Goal: Task Accomplishment & Management: Complete application form

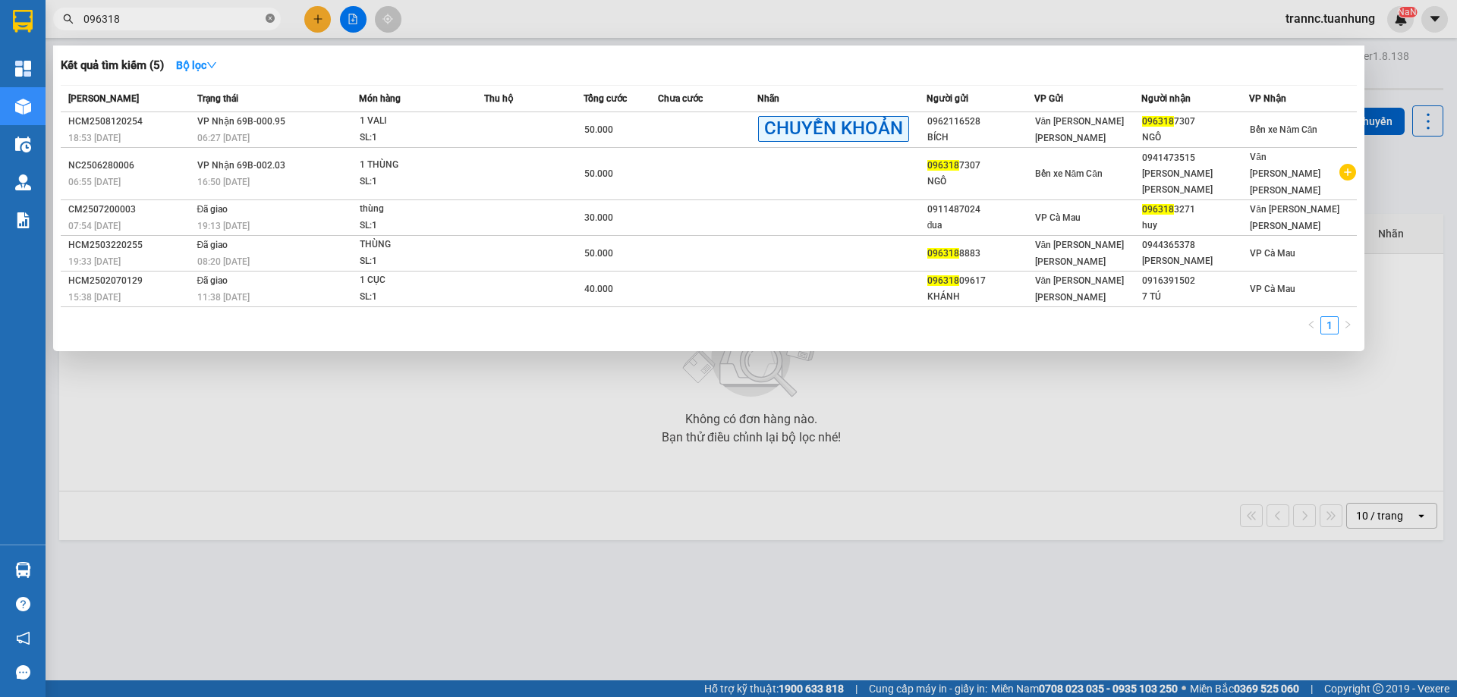
click at [272, 17] on icon "close-circle" at bounding box center [270, 18] width 9 height 9
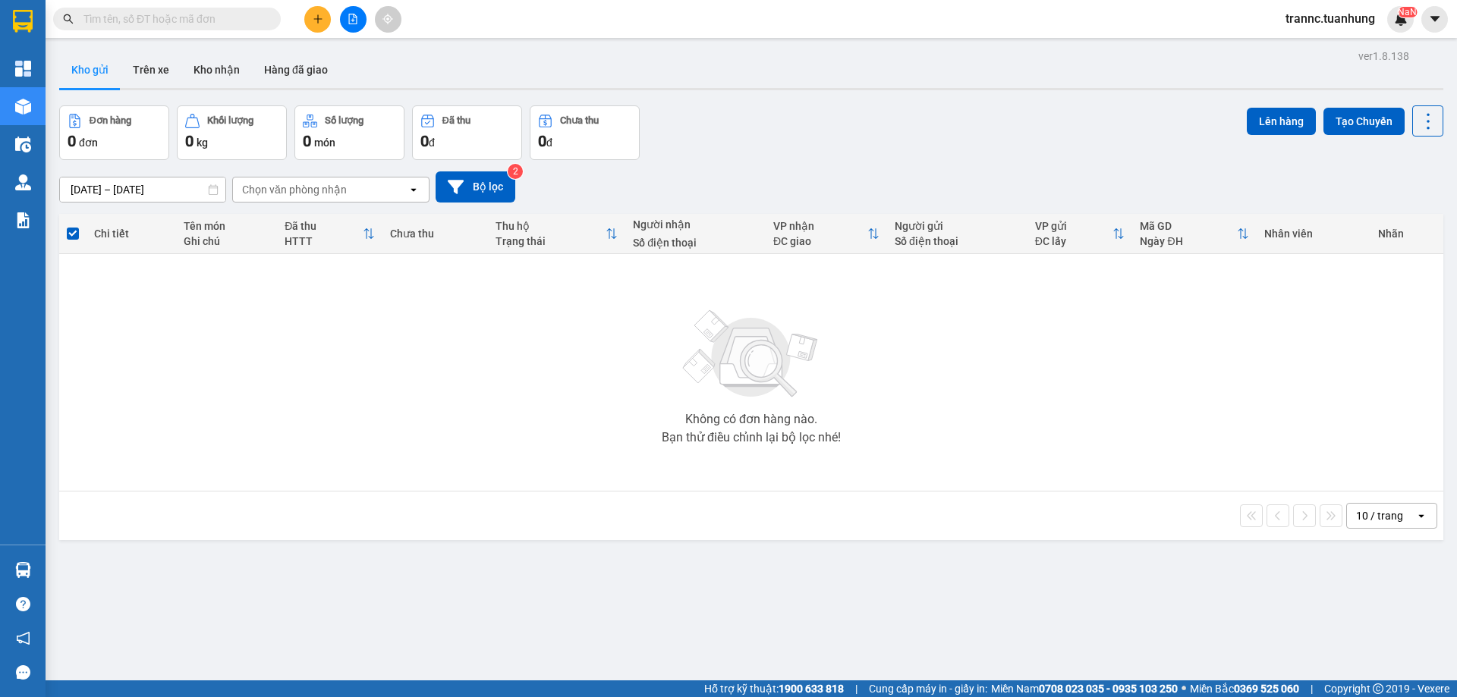
click at [251, 22] on input "text" at bounding box center [172, 19] width 179 height 17
click at [250, 22] on input "text" at bounding box center [172, 19] width 179 height 17
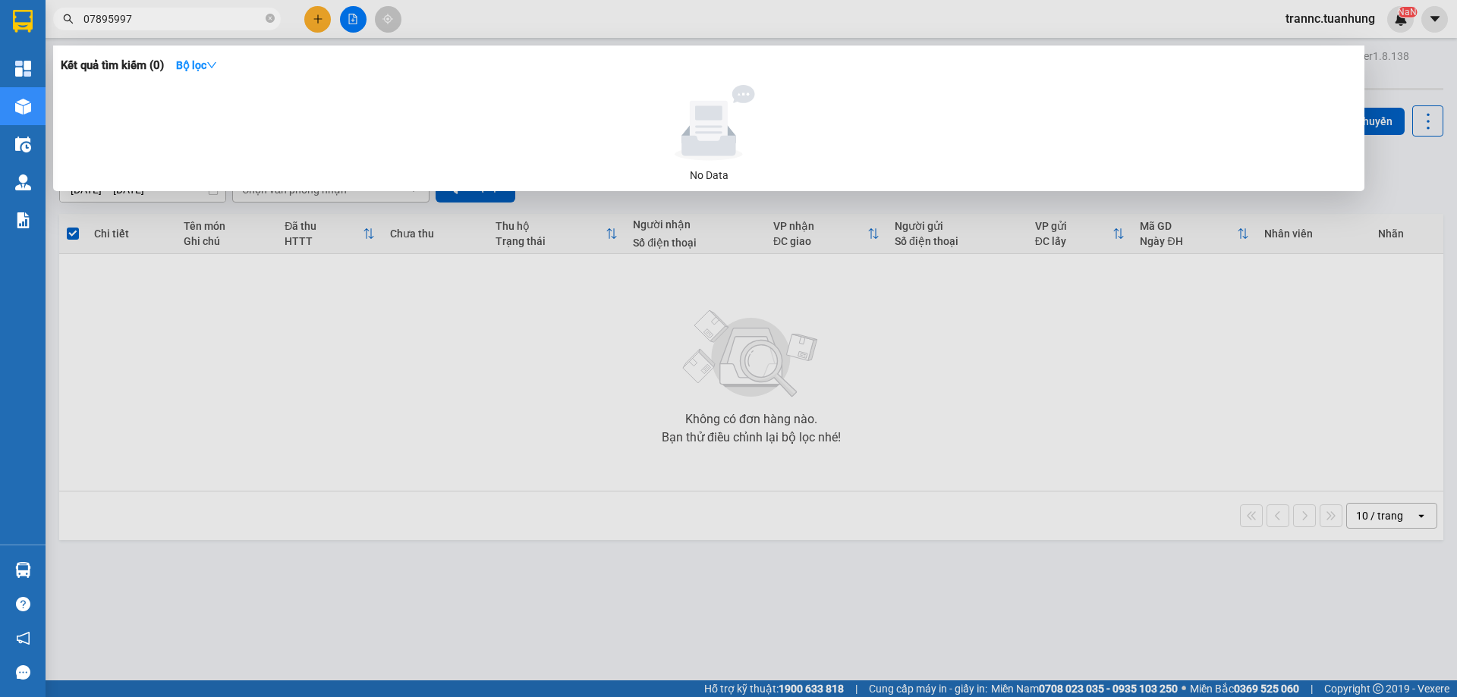
type input "07895997"
click at [323, 26] on div at bounding box center [728, 348] width 1457 height 697
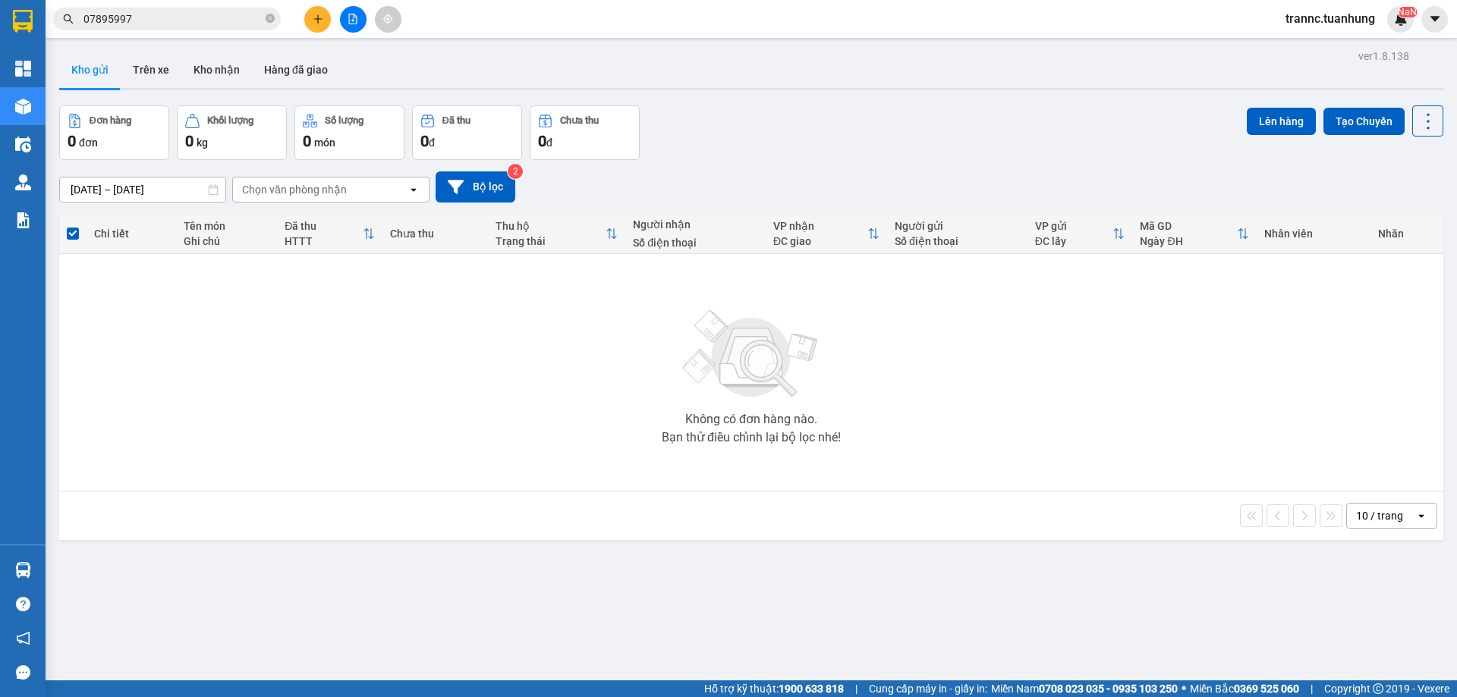
click at [323, 26] on button at bounding box center [317, 19] width 27 height 27
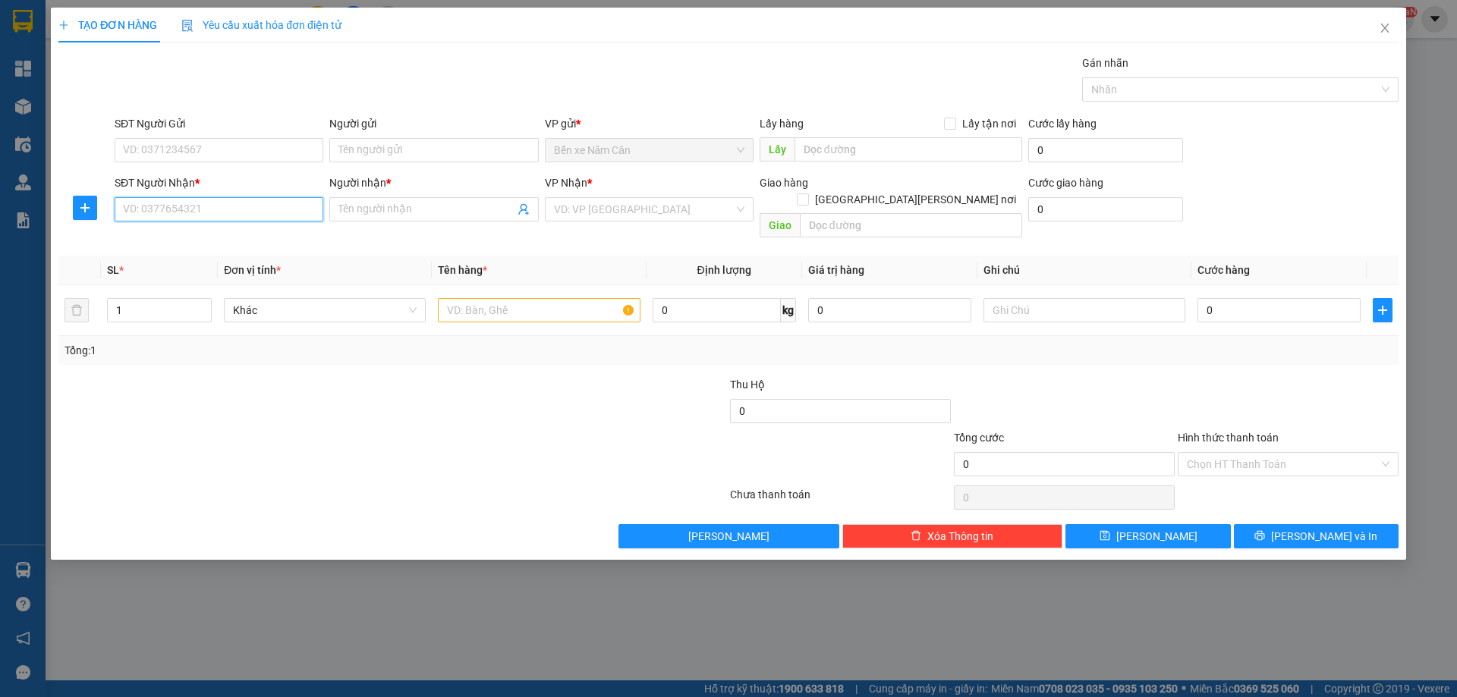
click at [185, 220] on input "SĐT Người Nhận *" at bounding box center [219, 209] width 209 height 24
type input "0789595972"
click at [400, 197] on span at bounding box center [433, 209] width 209 height 24
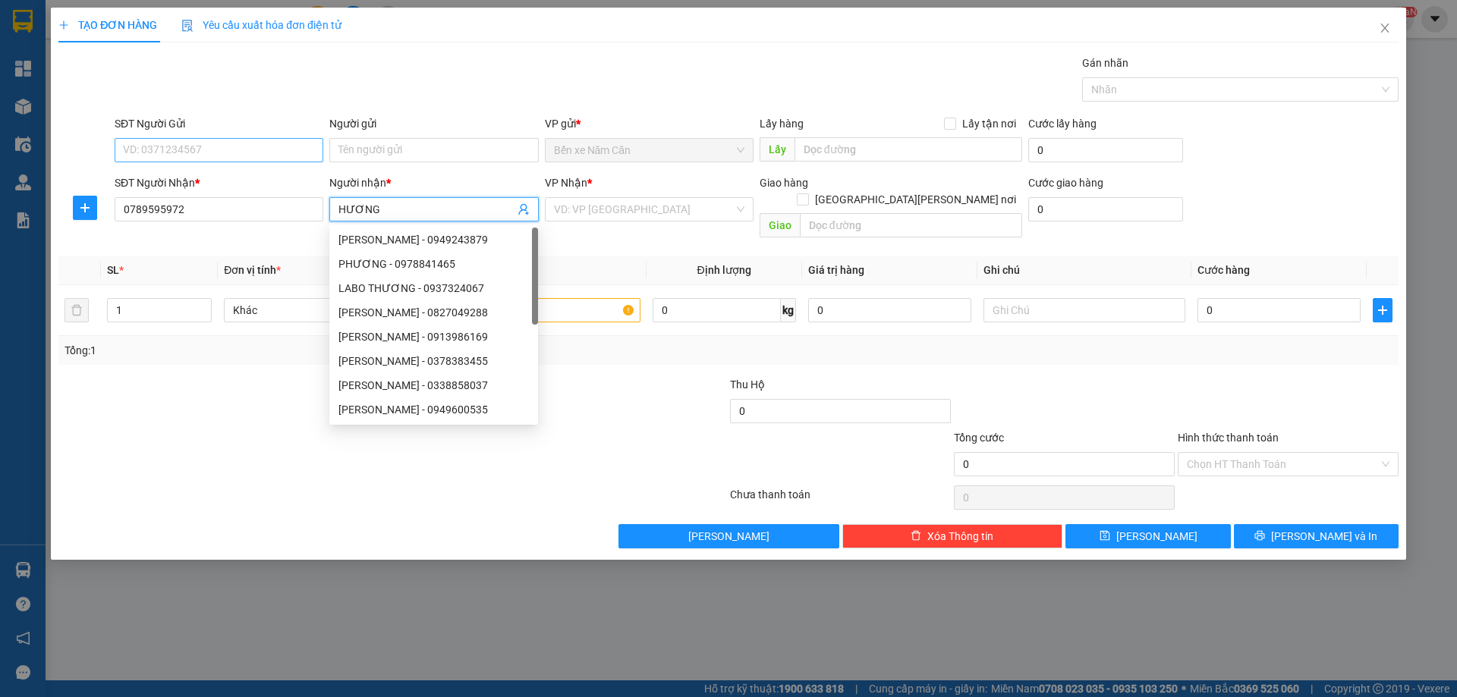
type input "HƯƠNG"
click at [212, 145] on input "SĐT Người Gửi" at bounding box center [219, 150] width 209 height 24
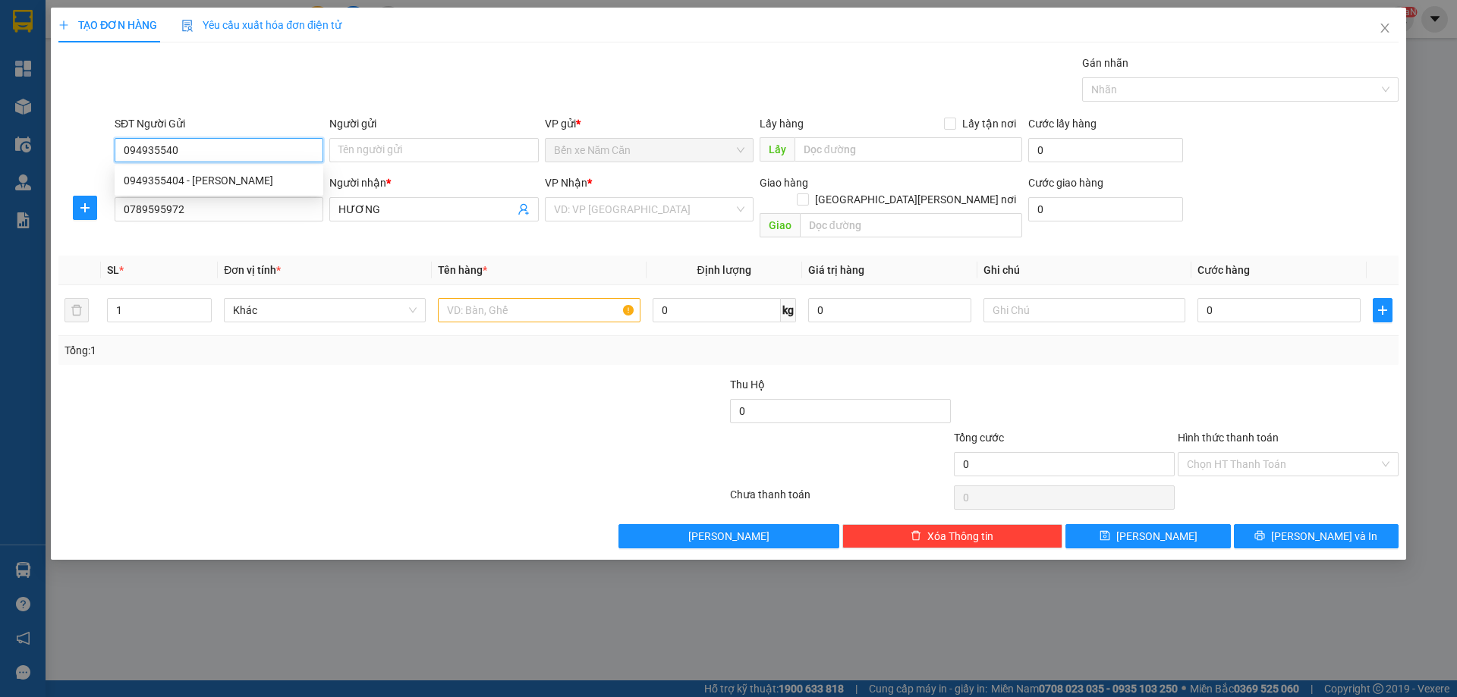
type input "0949355404"
click at [213, 180] on div "0949355404 - [PERSON_NAME]" at bounding box center [219, 180] width 190 height 17
type input "PHƯƠNG"
type input "0949355404"
click at [644, 217] on input "search" at bounding box center [644, 209] width 180 height 23
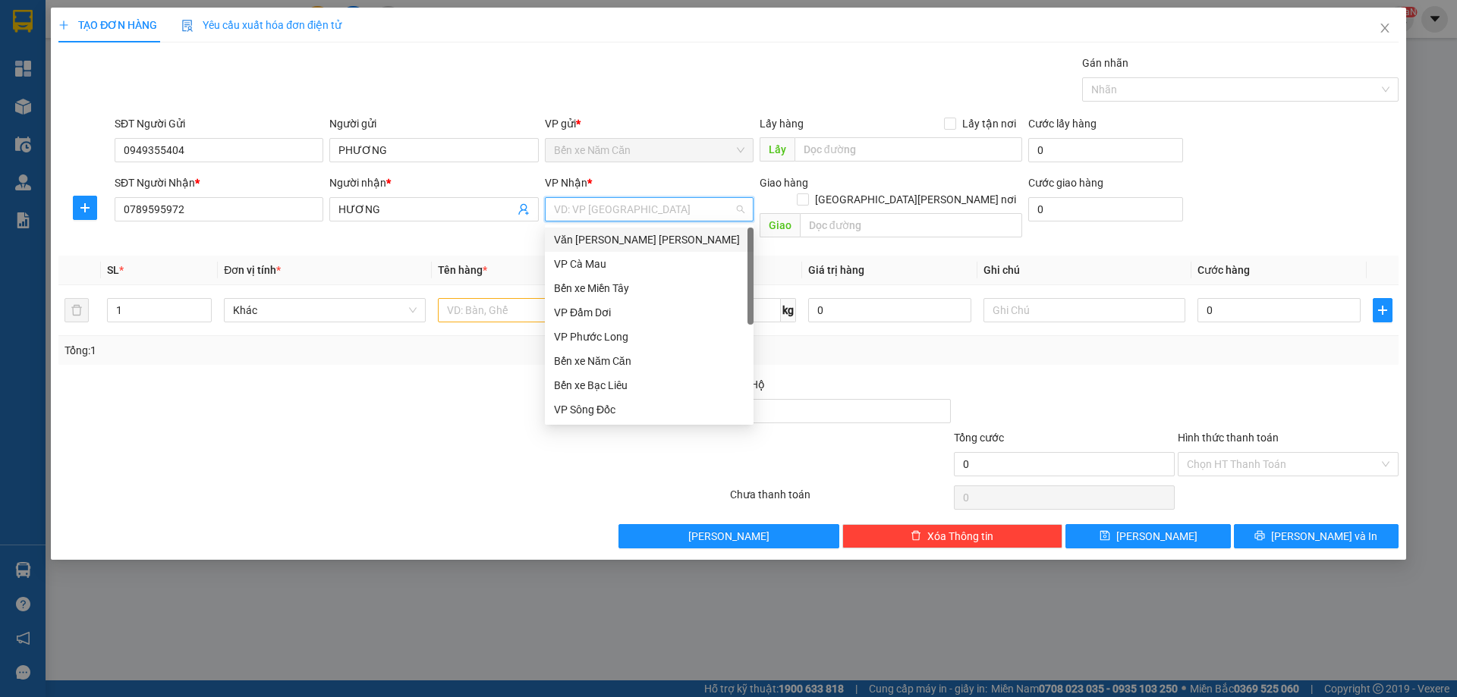
click at [611, 238] on div "Văn [PERSON_NAME] [PERSON_NAME]" at bounding box center [649, 239] width 190 height 17
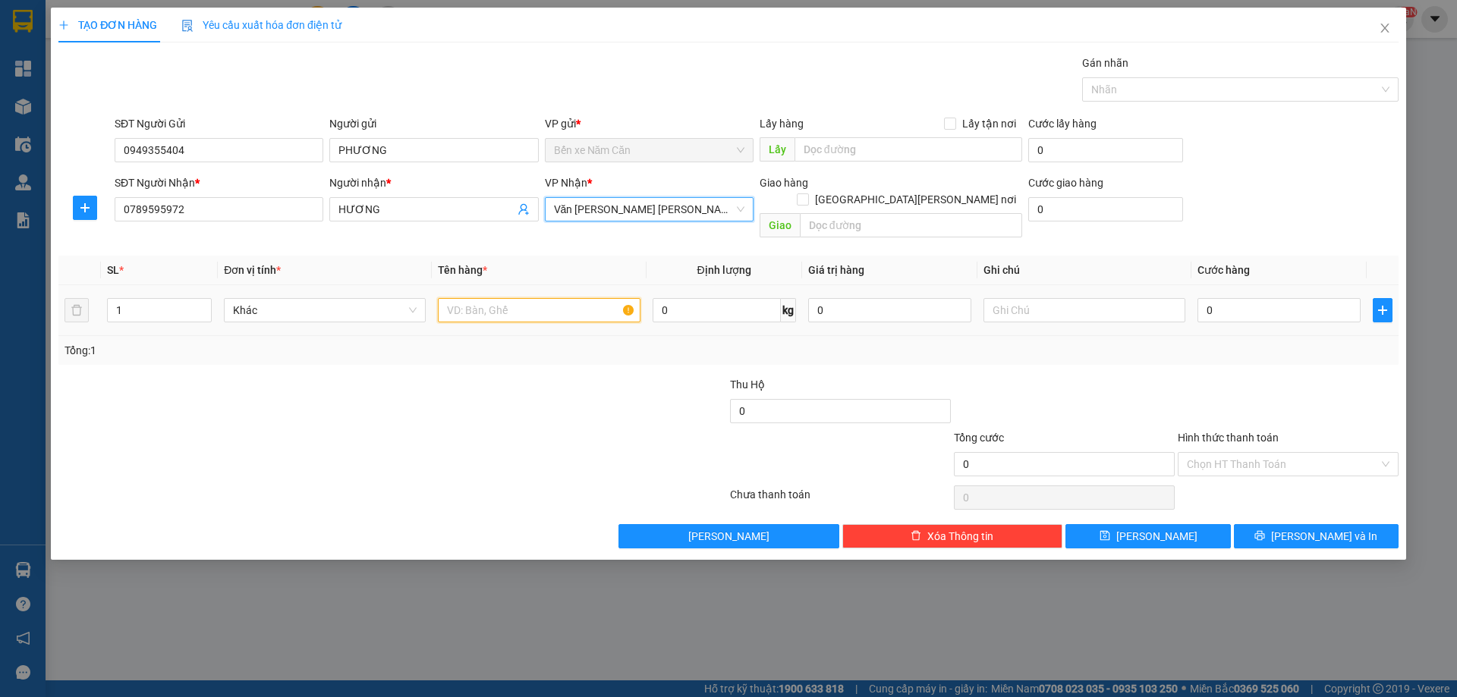
click at [471, 298] on input "text" at bounding box center [539, 310] width 202 height 24
type input "1 KIỆN"
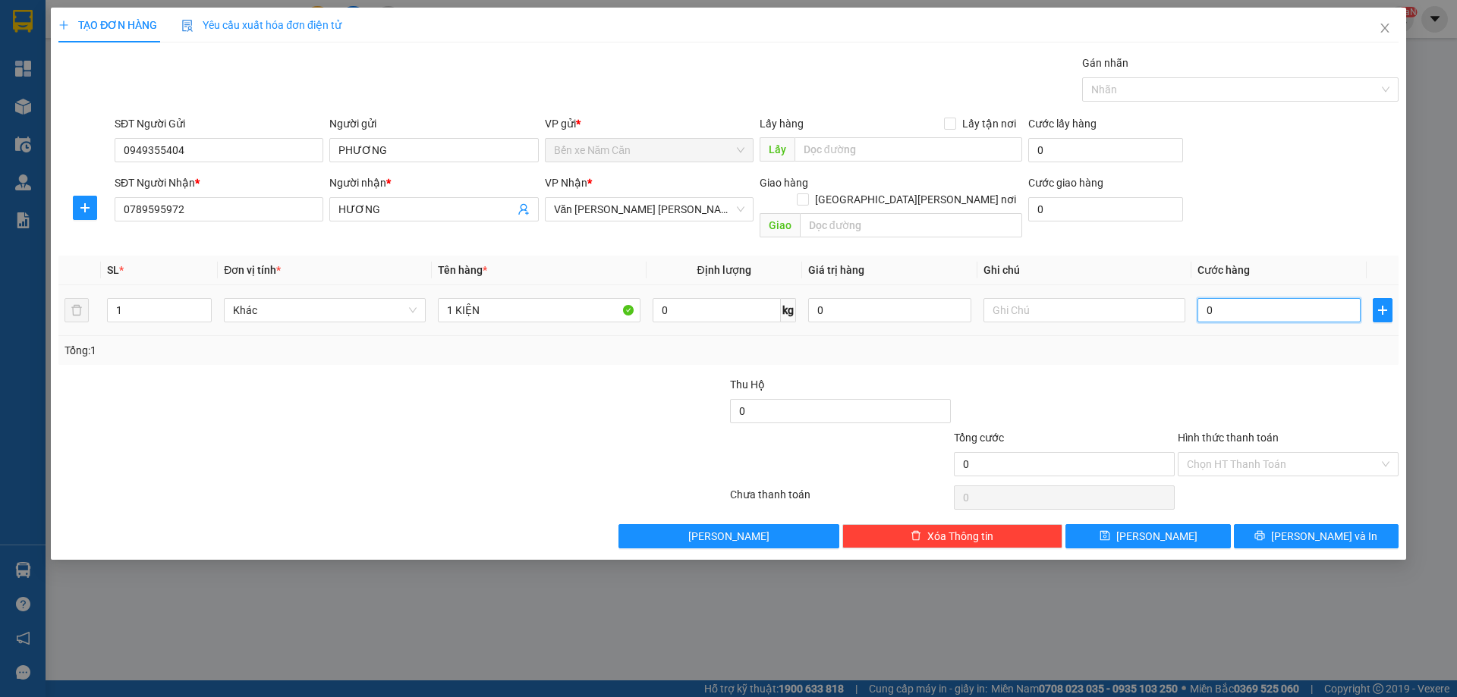
click at [1221, 298] on input "0" at bounding box center [1279, 310] width 163 height 24
type input "5"
type input "50"
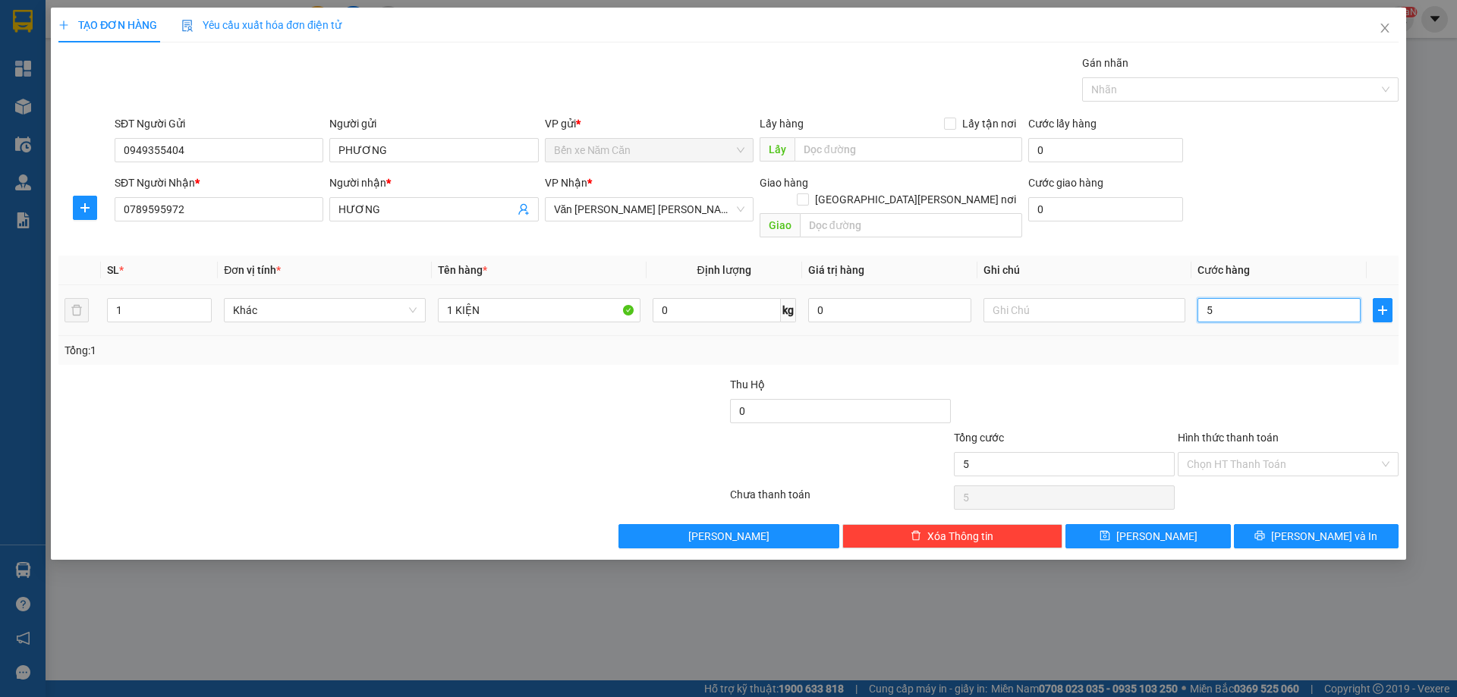
type input "50"
type input "50.000"
click at [1229, 456] on input "Hình thức thanh toán" at bounding box center [1283, 464] width 192 height 23
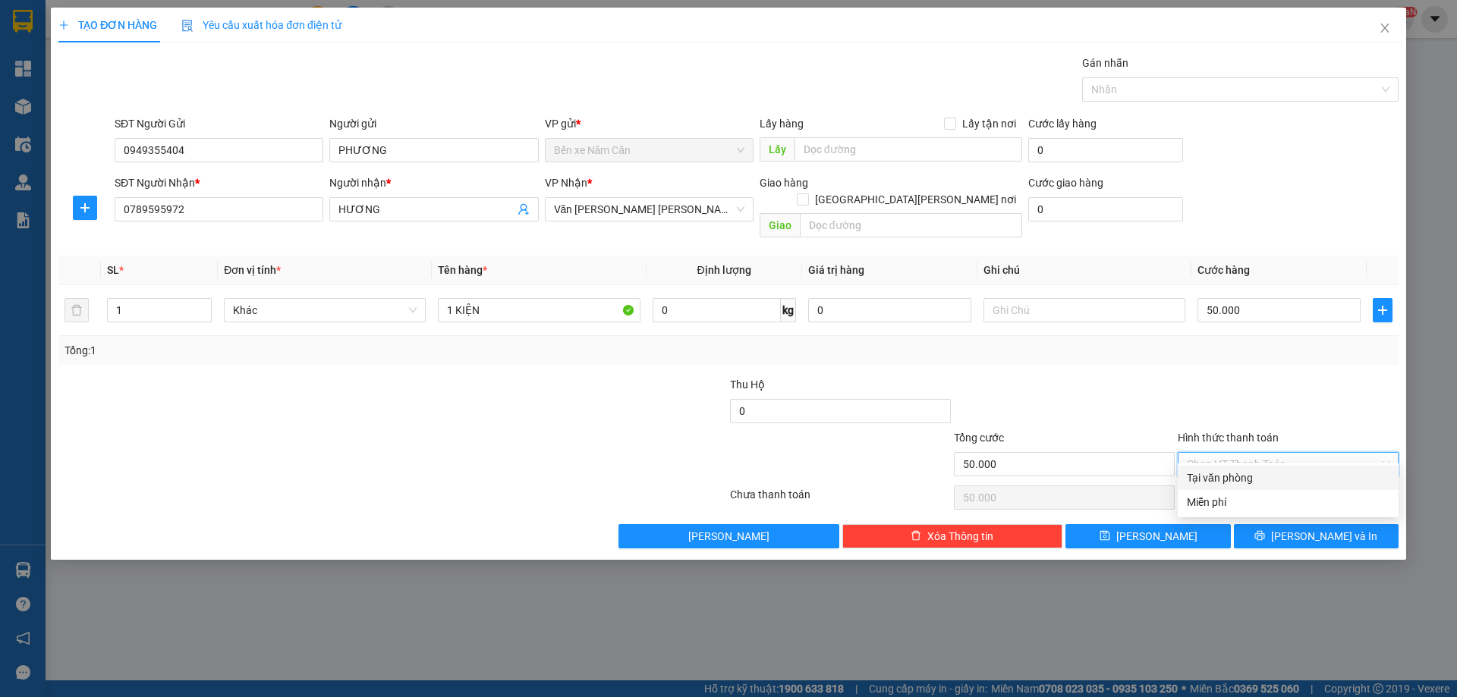
click at [1226, 477] on div "Tại văn phòng" at bounding box center [1288, 478] width 203 height 17
type input "0"
drag, startPoint x: 1266, startPoint y: 505, endPoint x: 1283, endPoint y: 519, distance: 22.6
click at [1267, 505] on div "Transit Pickup Surcharge Ids Transit Deliver Surcharge Ids Transit Deliver Surc…" at bounding box center [728, 302] width 1340 height 494
click at [1286, 524] on button "[PERSON_NAME] và In" at bounding box center [1316, 536] width 165 height 24
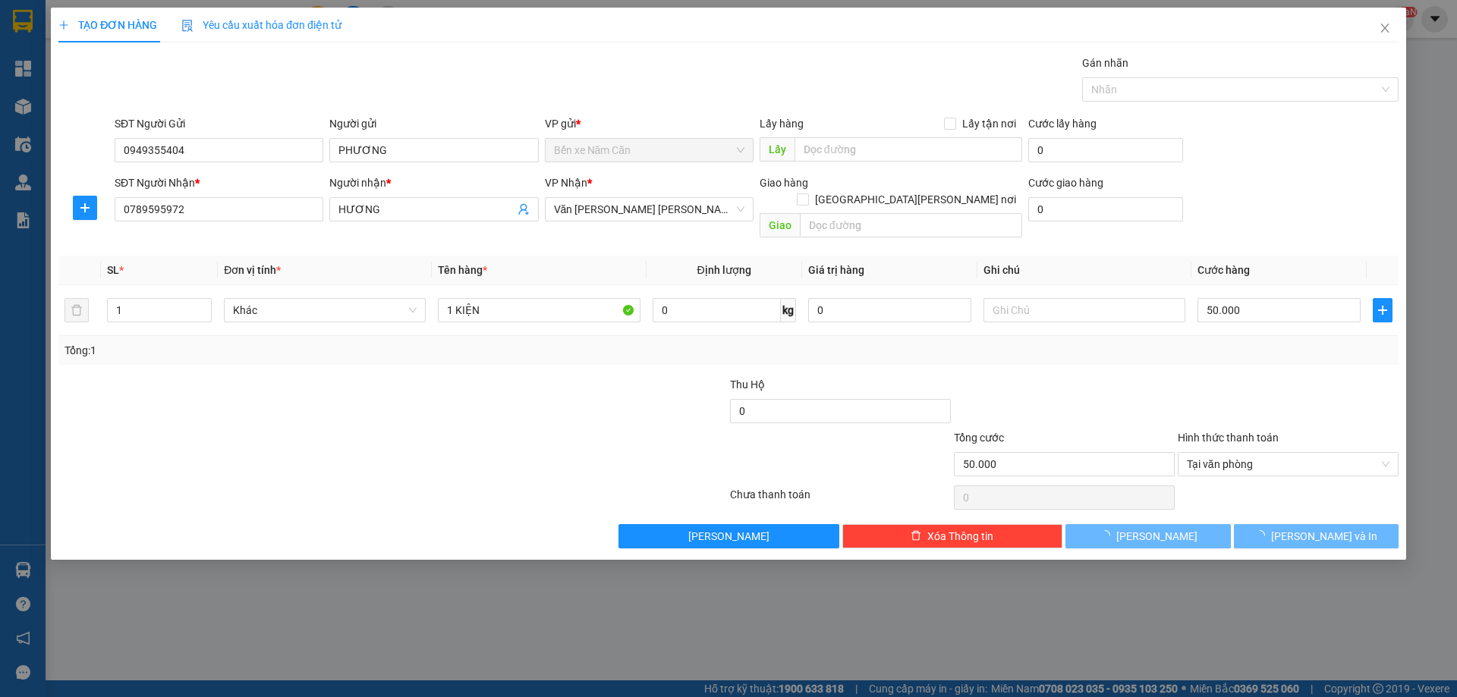
click at [1299, 581] on div "TẠO ĐƠN HÀNG Yêu cầu xuất [PERSON_NAME] điện tử Transit Pickup Surcharge Ids Tr…" at bounding box center [728, 348] width 1457 height 697
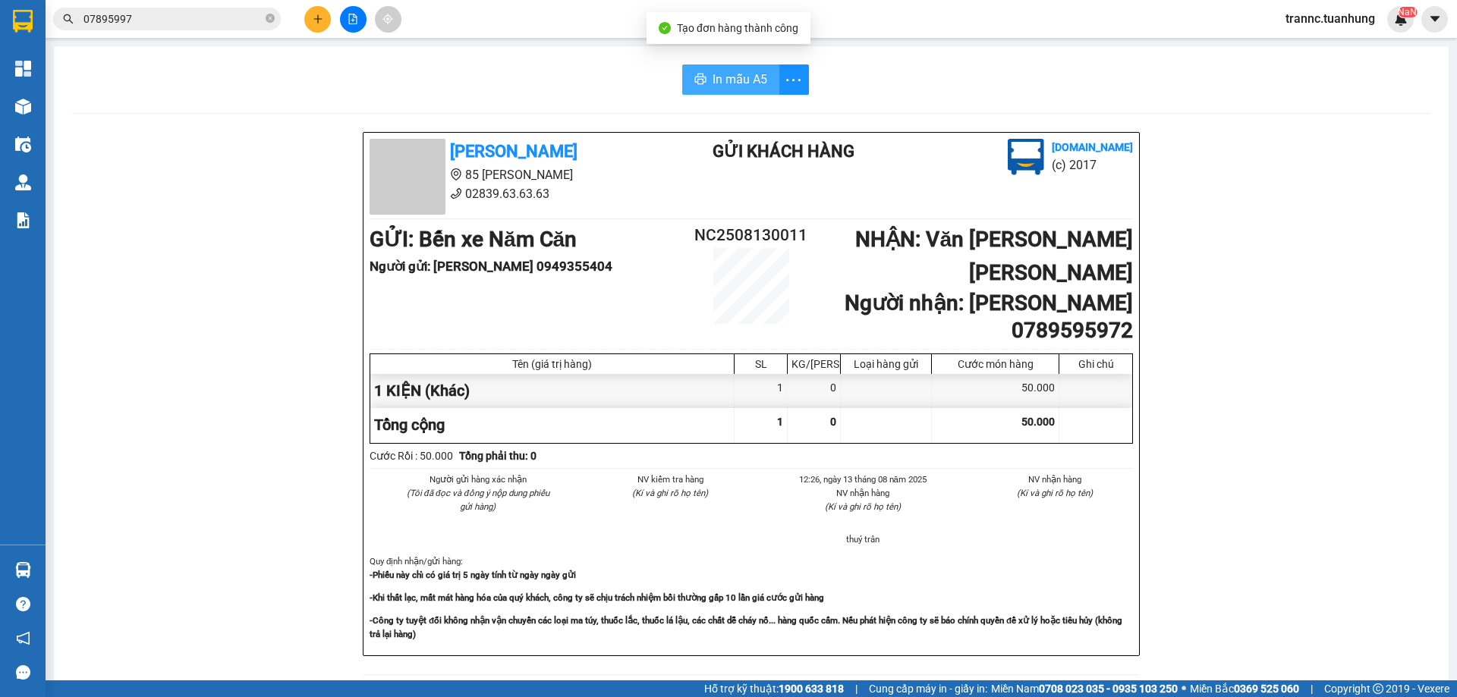
click at [745, 79] on span "In mẫu A5" at bounding box center [740, 79] width 55 height 19
